Goal: Navigation & Orientation: Find specific page/section

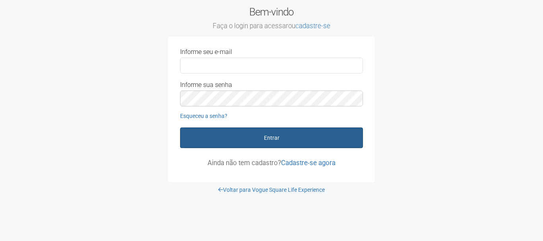
type input "**********"
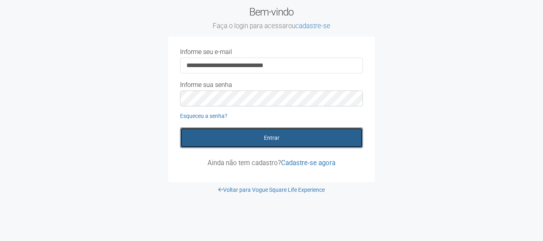
click at [244, 139] on button "Entrar" at bounding box center [271, 138] width 183 height 21
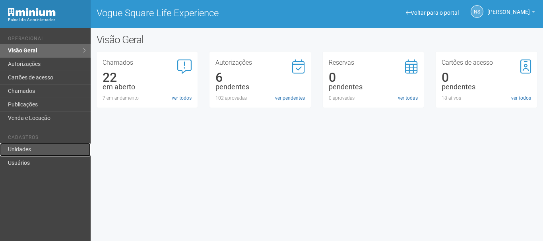
click at [50, 150] on link "Unidades" at bounding box center [45, 150] width 91 height 14
